Goal: Check status

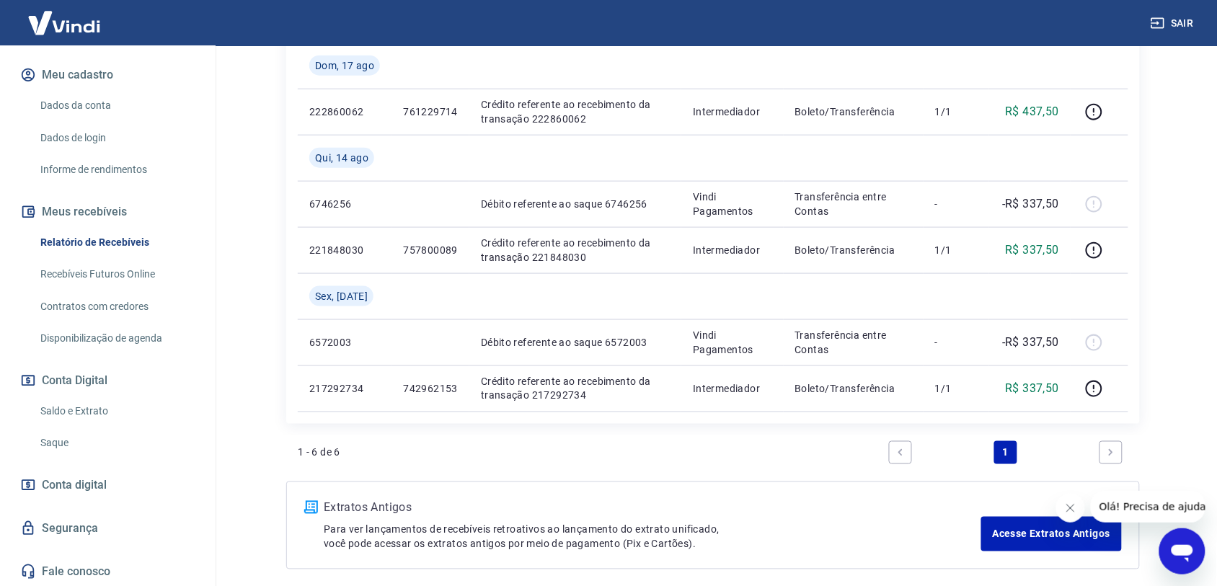
scroll to position [478, 0]
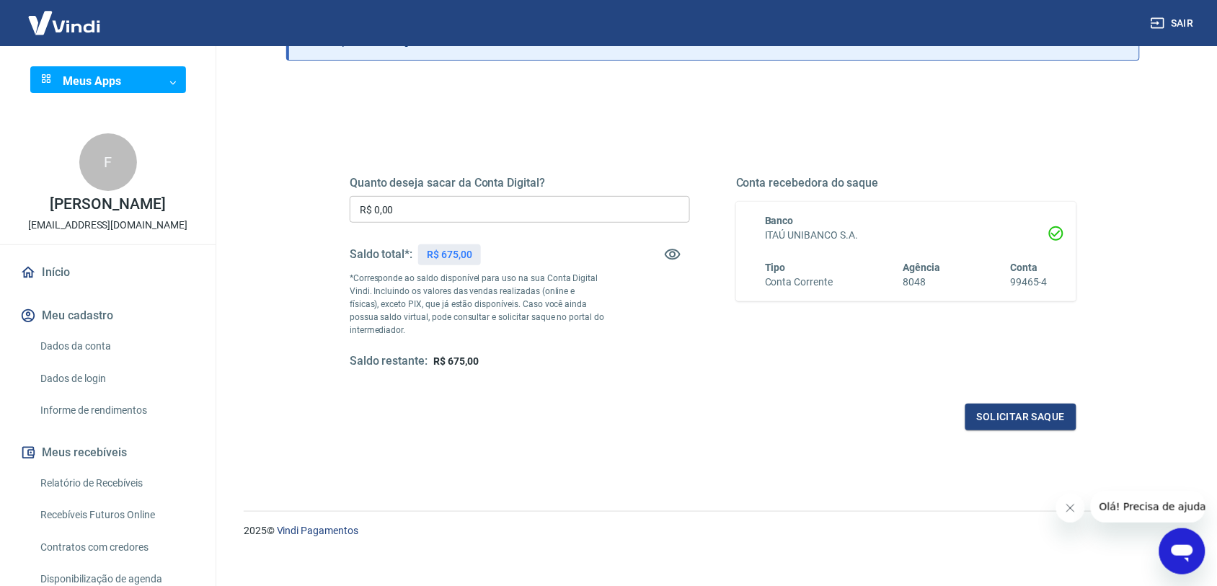
scroll to position [127, 0]
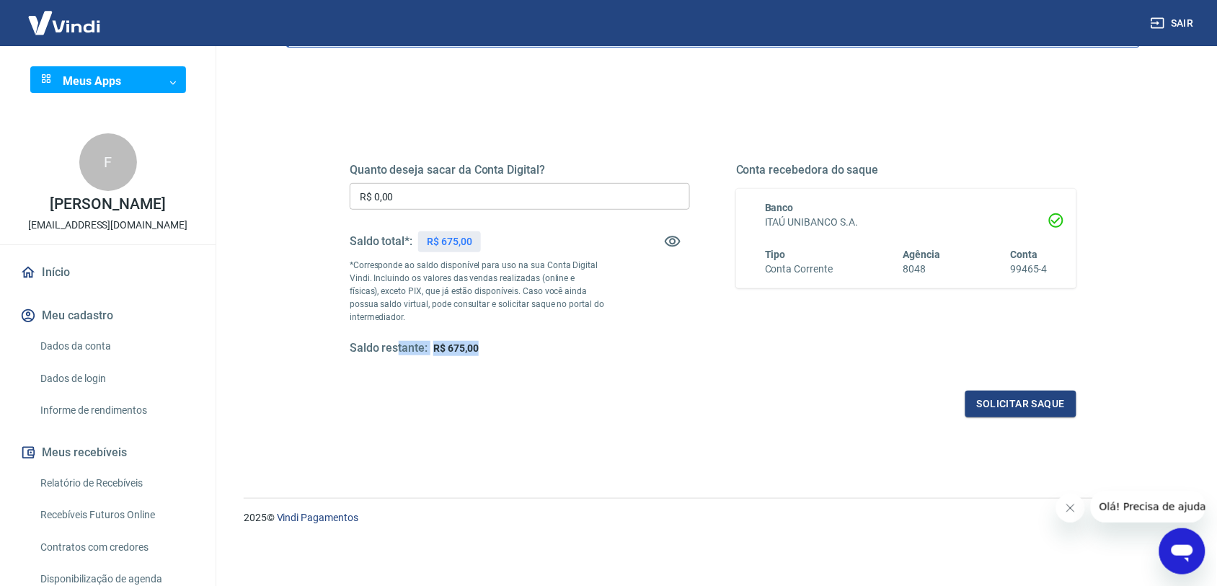
drag, startPoint x: 402, startPoint y: 348, endPoint x: 575, endPoint y: 355, distance: 173.1
click at [574, 355] on div "Saldo restante: R$ 675,00" at bounding box center [520, 348] width 340 height 15
click at [575, 355] on div "Saldo restante: R$ 675,00" at bounding box center [520, 348] width 340 height 15
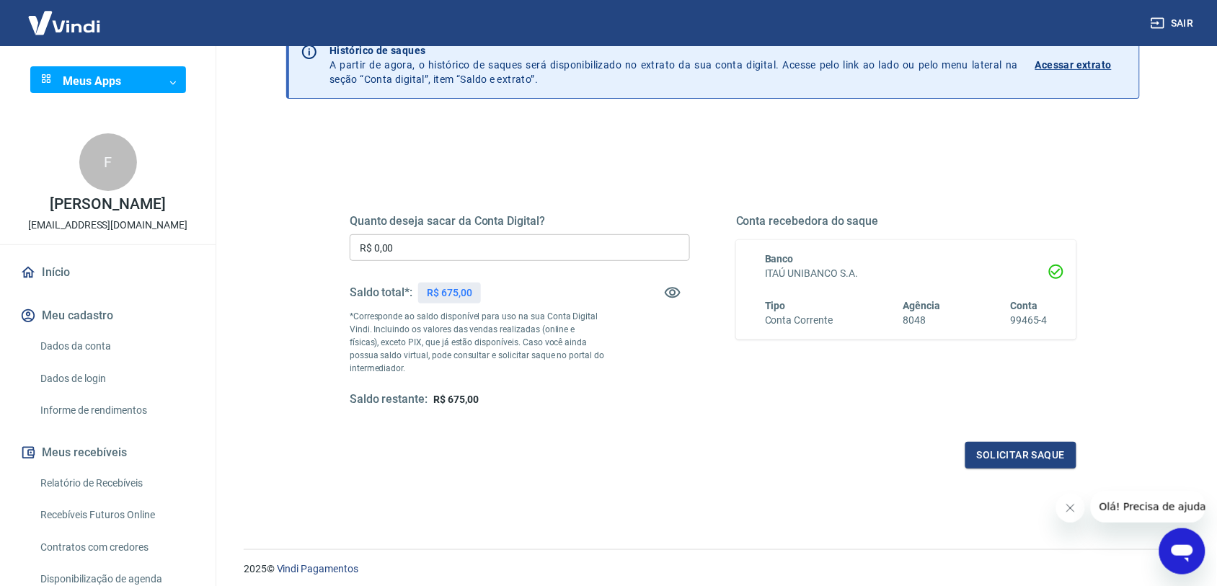
scroll to position [0, 0]
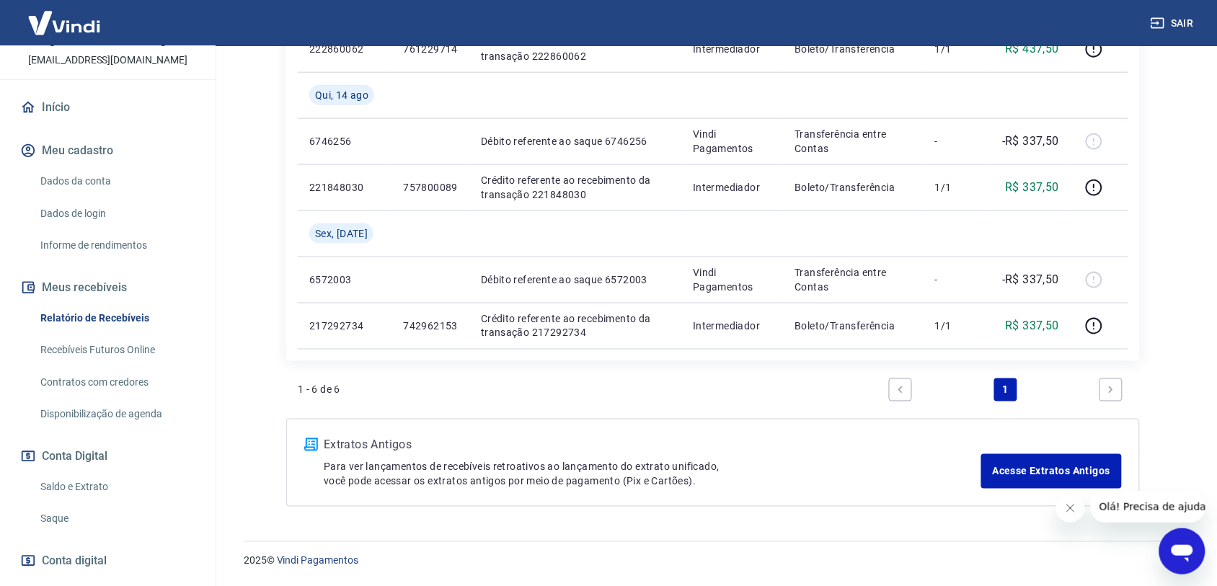
scroll to position [256, 0]
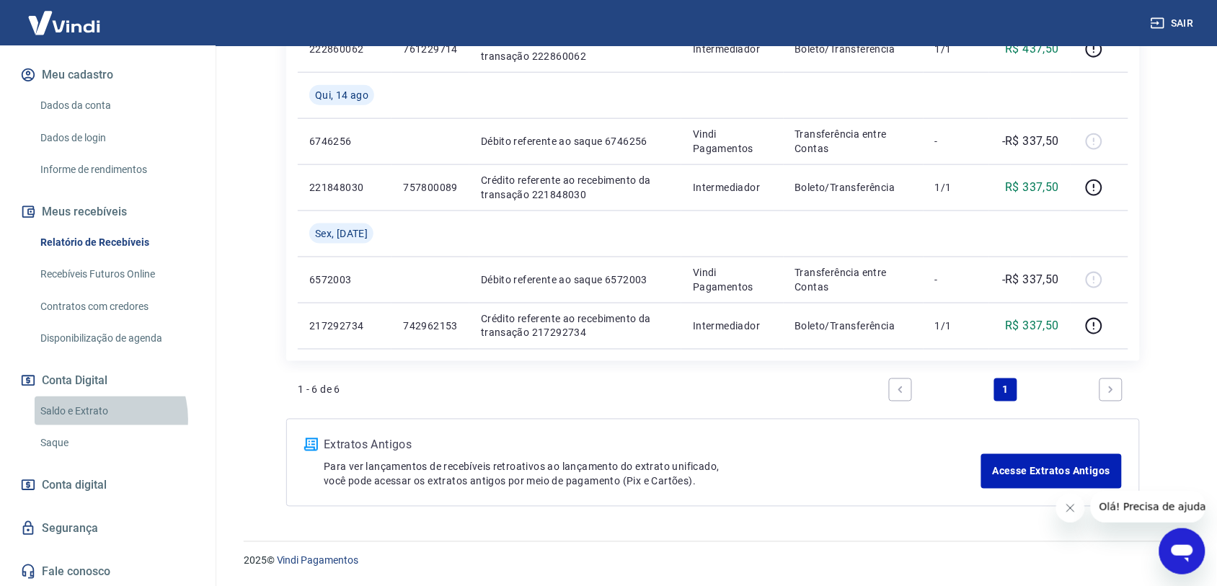
click at [90, 419] on link "Saldo e Extrato" at bounding box center [117, 411] width 164 height 30
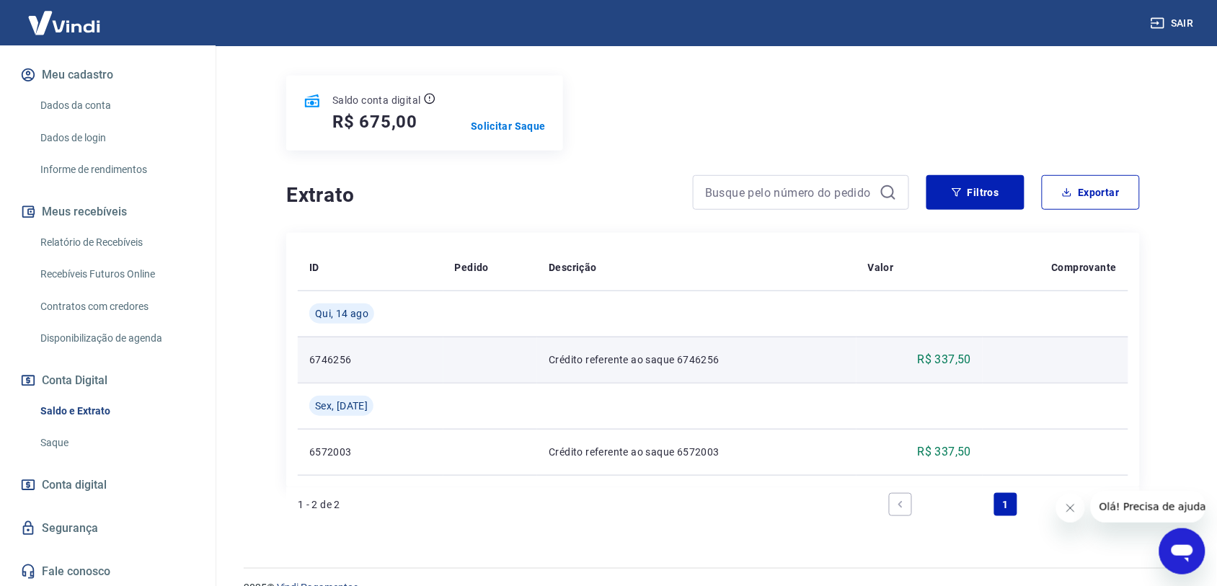
scroll to position [186, 0]
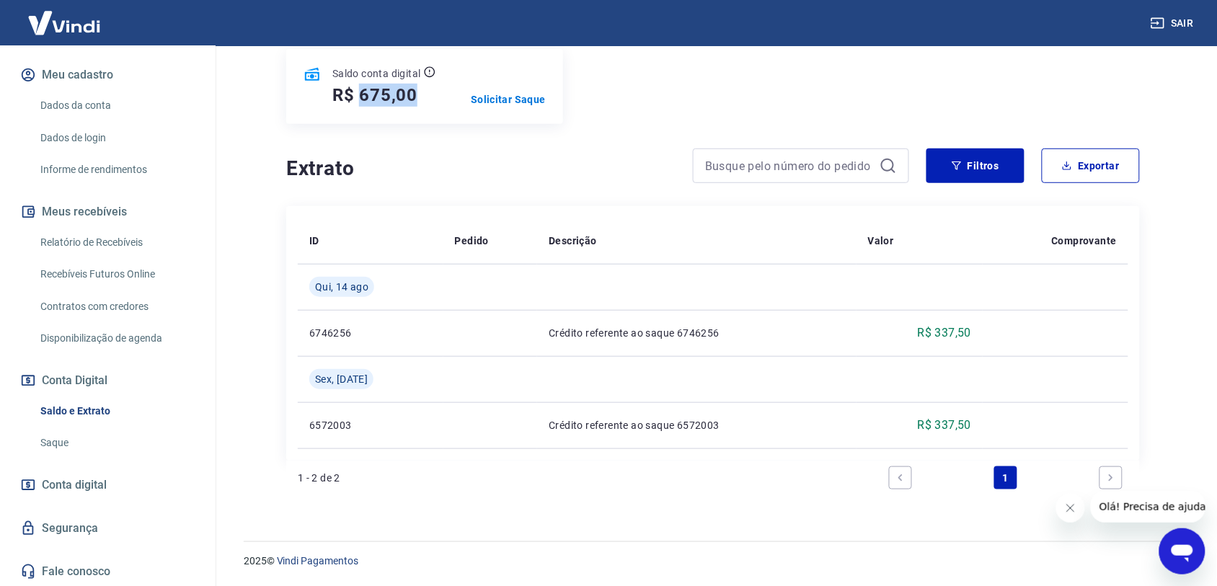
drag, startPoint x: 360, startPoint y: 99, endPoint x: 420, endPoint y: 101, distance: 59.9
click at [420, 101] on div "R$ 675,00" at bounding box center [383, 95] width 103 height 23
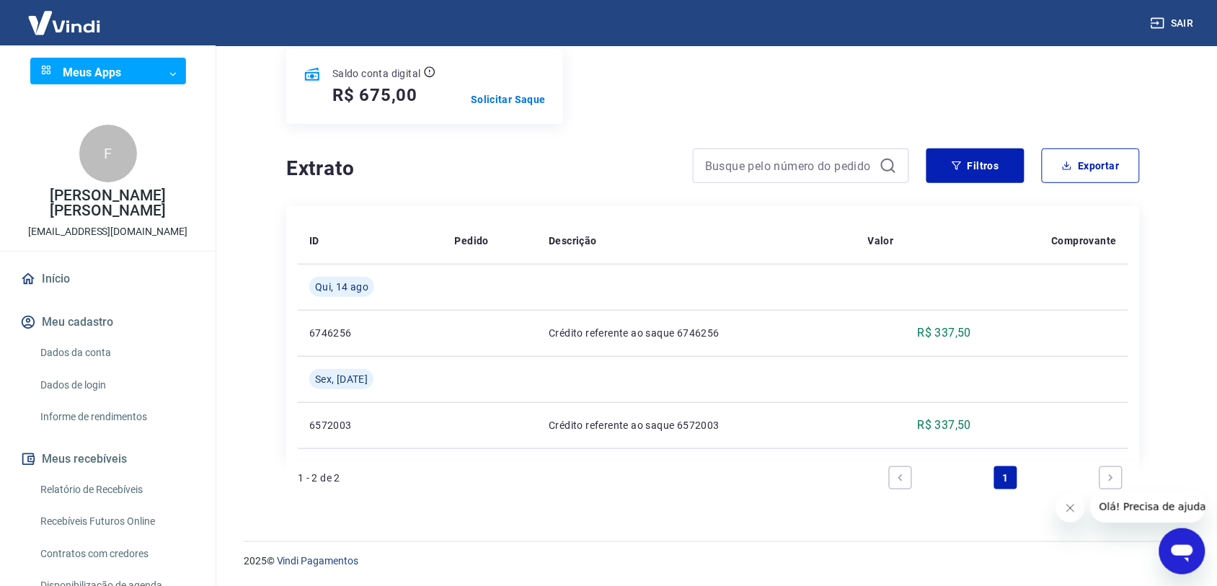
scroll to position [0, 0]
